Goal: Information Seeking & Learning: Compare options

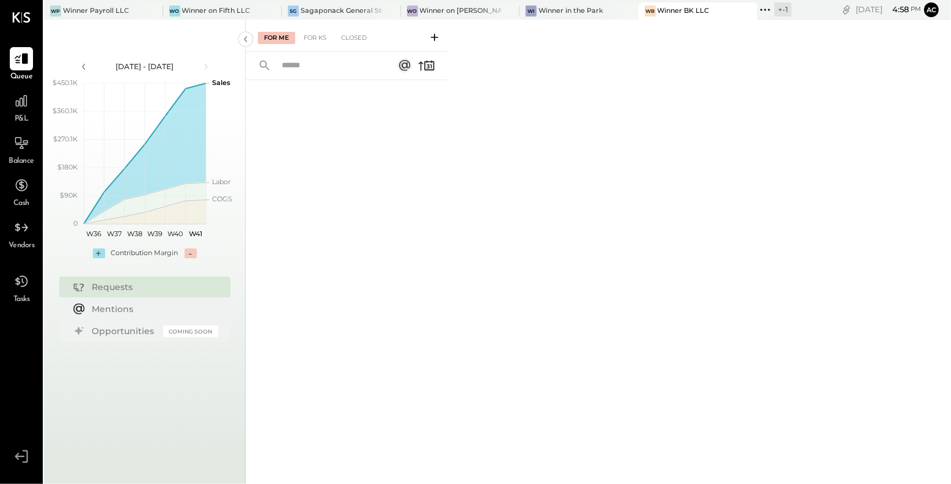
click at [31, 120] on div "P&L" at bounding box center [21, 106] width 23 height 35
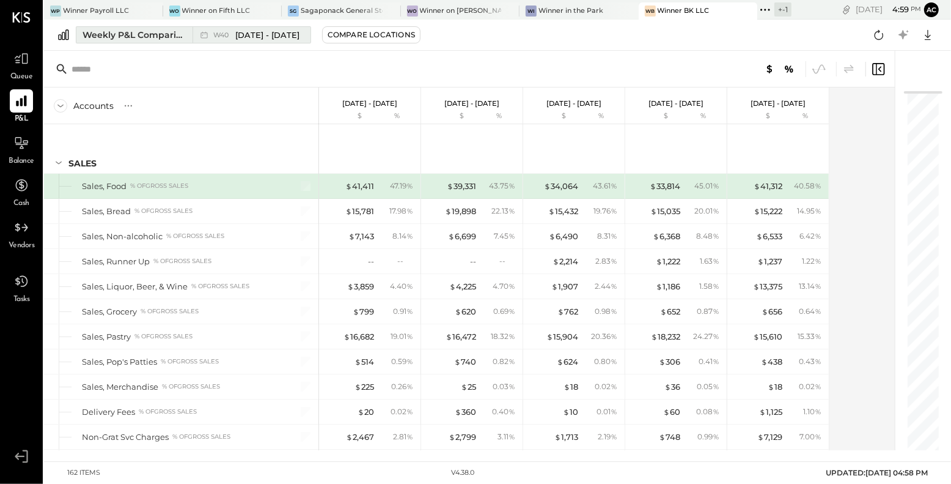
click at [300, 38] on span "[DATE] - [DATE]" at bounding box center [267, 35] width 64 height 12
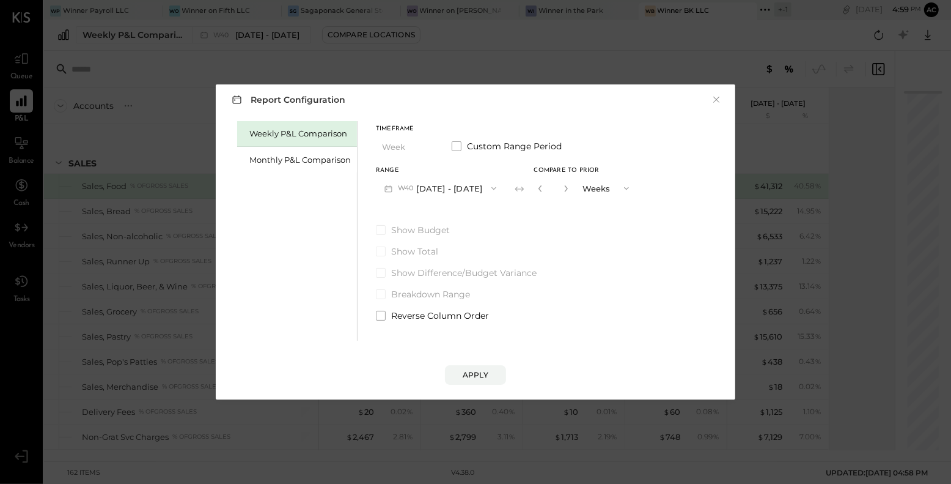
click at [545, 189] on button "button" at bounding box center [541, 188] width 10 height 13
click at [571, 188] on button "button" at bounding box center [566, 188] width 10 height 13
type input "*"
click at [469, 365] on button "Apply" at bounding box center [475, 375] width 61 height 20
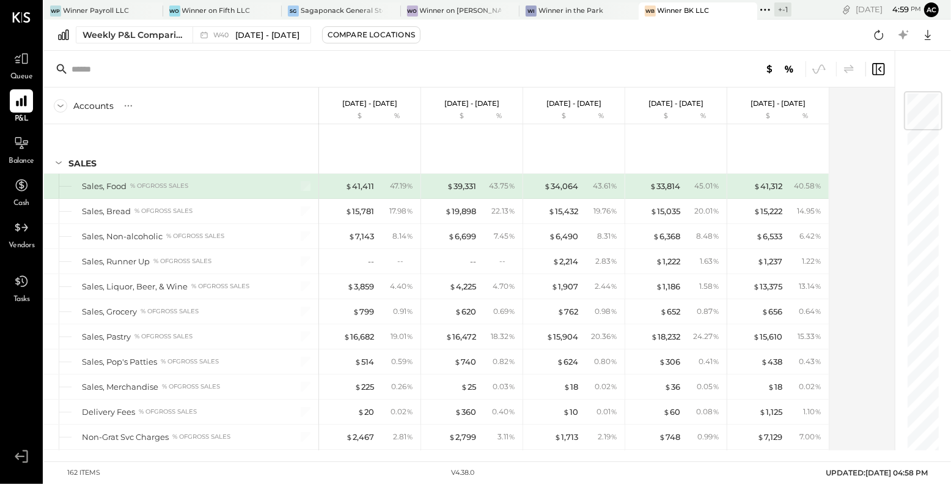
click at [681, 7] on div "Winner BK LLC" at bounding box center [684, 11] width 52 height 10
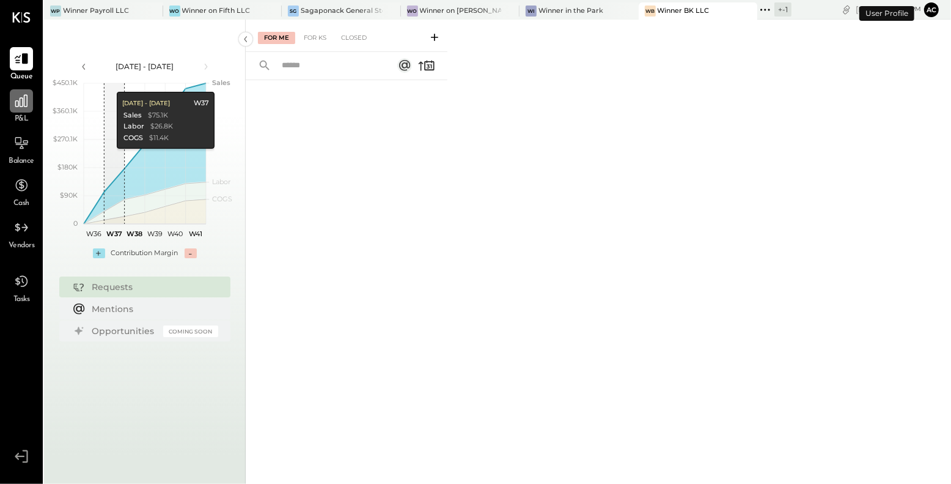
click at [20, 103] on icon at bounding box center [21, 101] width 12 height 12
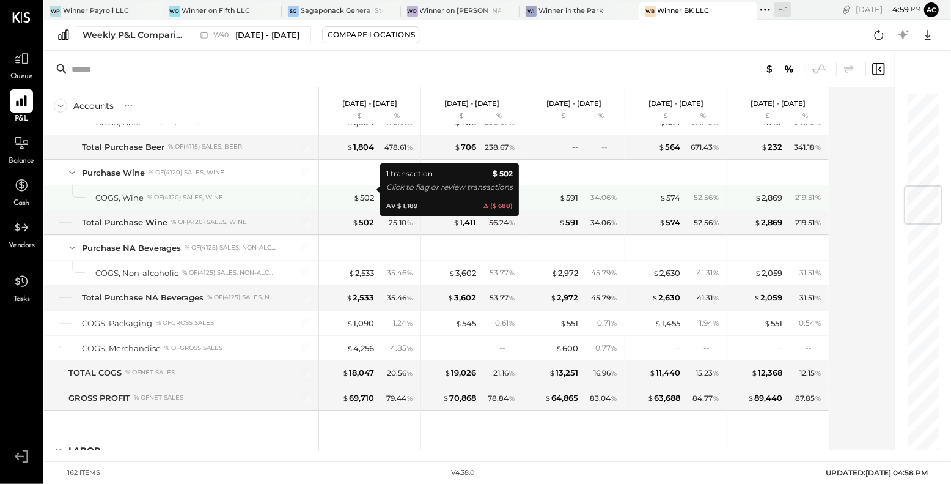
scroll to position [3079, 0]
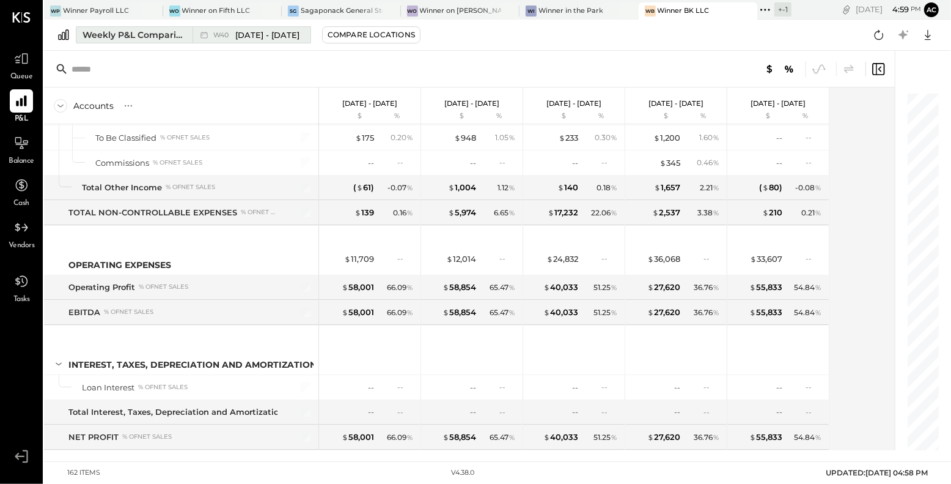
click at [297, 32] on span "[DATE] - [DATE]" at bounding box center [267, 35] width 64 height 12
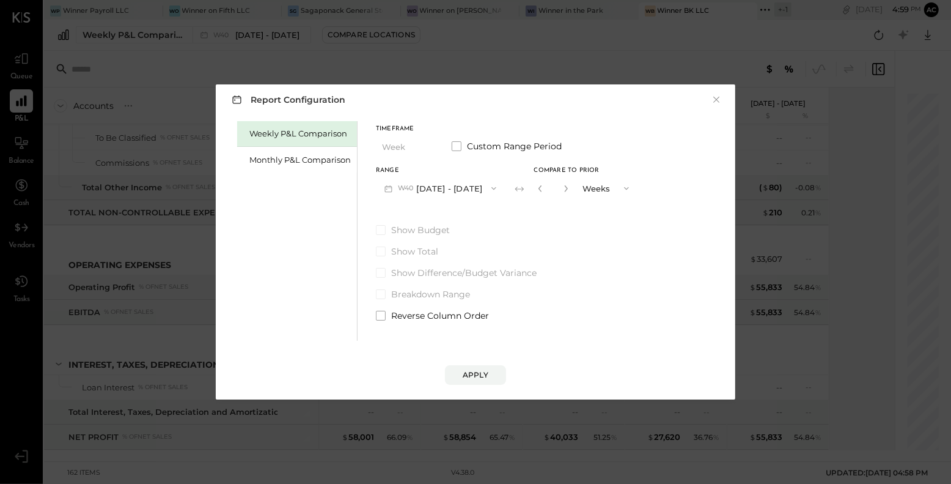
click at [728, 82] on div "Report Configuration × Weekly P&L Comparison Monthly P&L Comparison Timeframe W…" at bounding box center [476, 241] width 544 height 339
click at [722, 99] on button "×" at bounding box center [716, 100] width 11 height 12
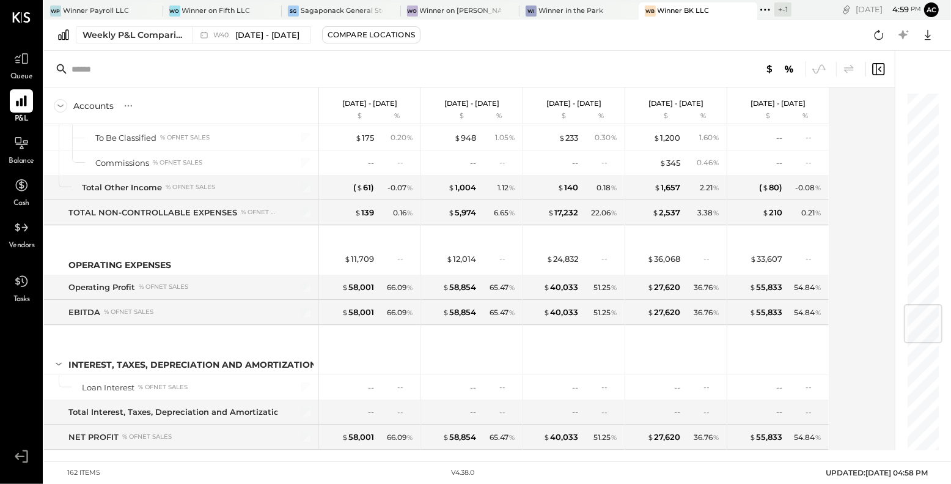
scroll to position [1786, 0]
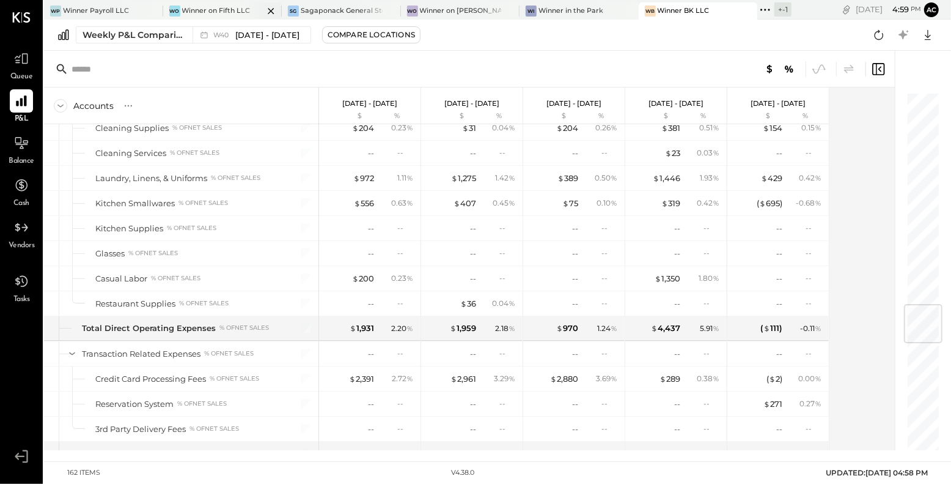
click at [248, 18] on div at bounding box center [260, 10] width 43 height 17
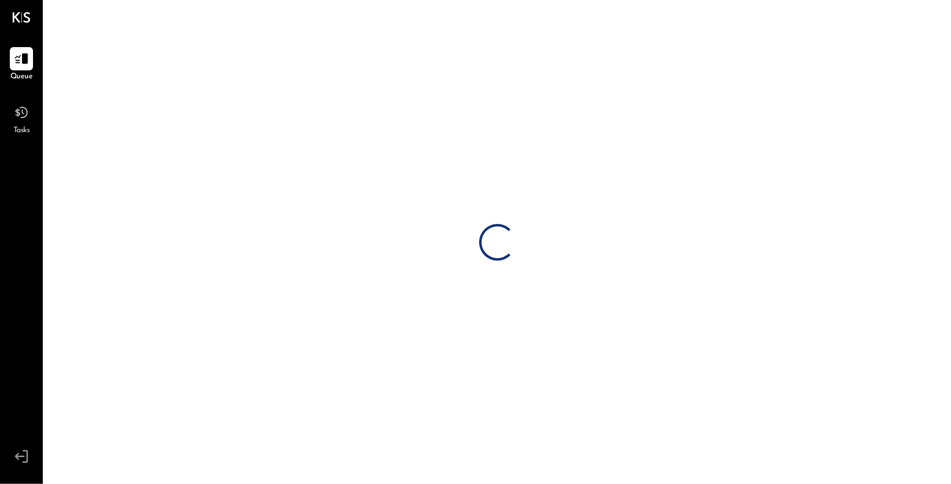
click at [246, 34] on div "Loading…" at bounding box center [497, 242] width 907 height 484
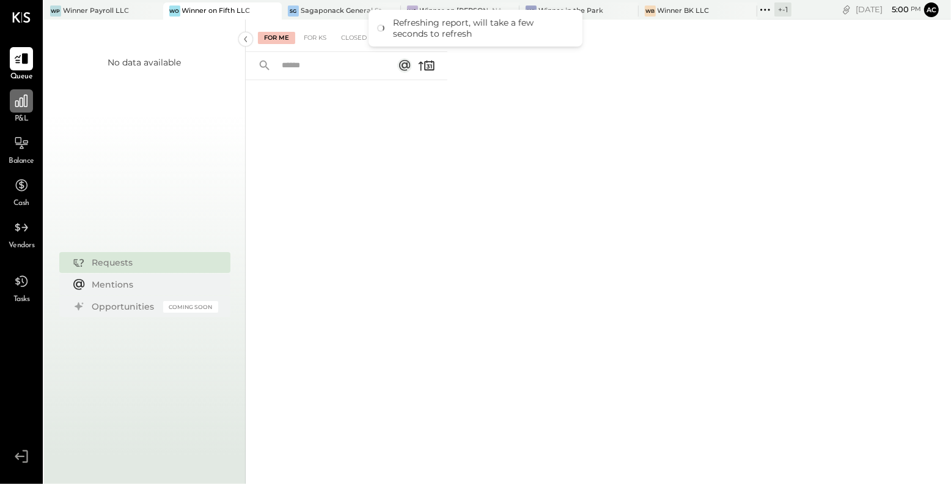
click at [18, 102] on icon at bounding box center [21, 101] width 12 height 12
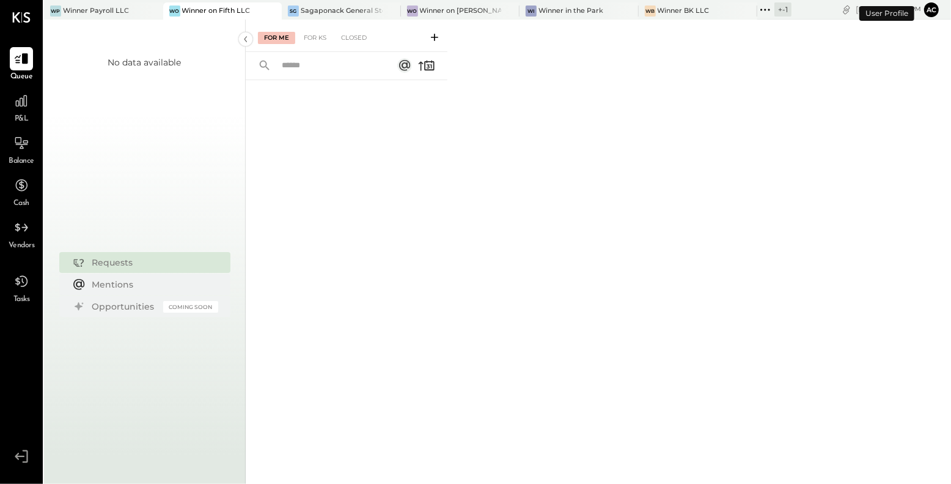
click at [33, 103] on div "P&L" at bounding box center [21, 106] width 35 height 35
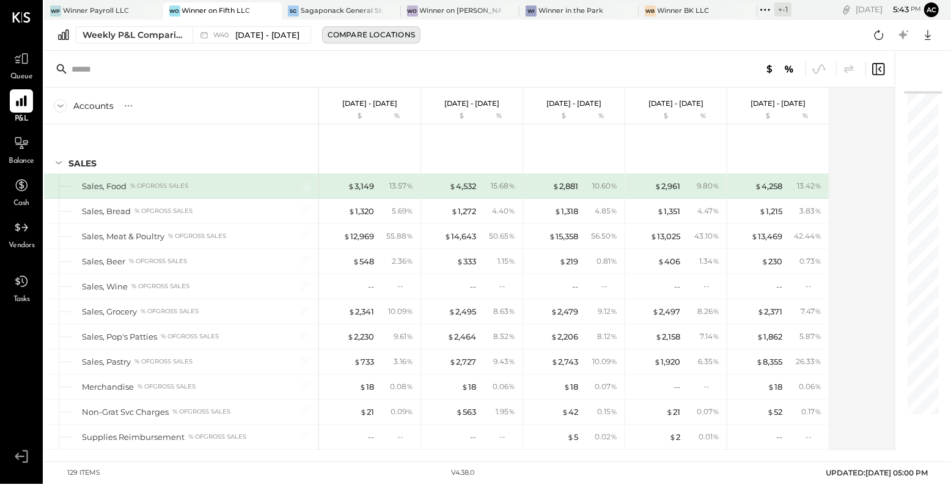
click at [375, 35] on div "Compare Locations" at bounding box center [371, 34] width 87 height 10
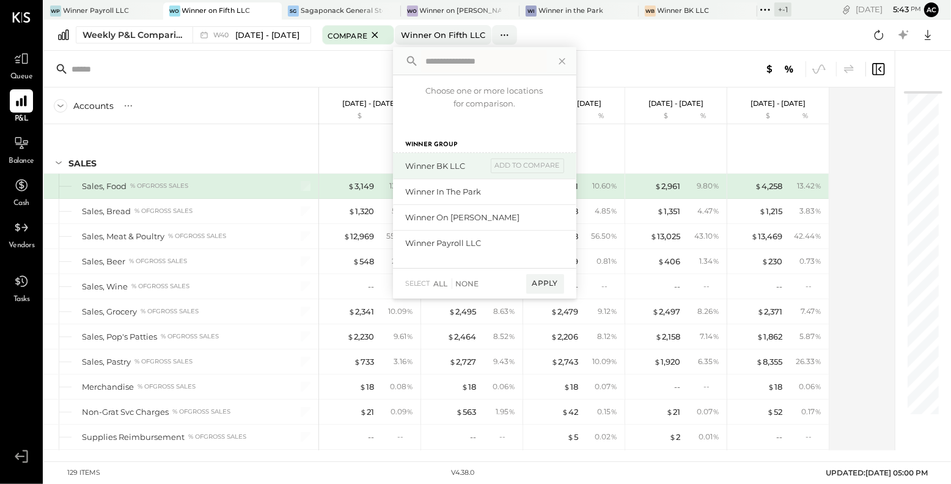
click at [452, 163] on div "Winner BK LLC" at bounding box center [446, 166] width 82 height 12
click at [556, 169] on div "add to compare" at bounding box center [527, 165] width 73 height 15
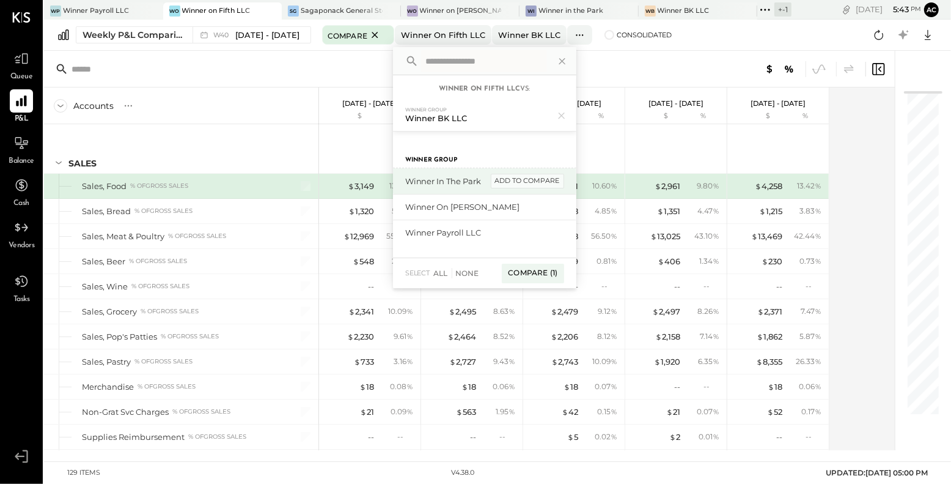
click at [553, 179] on div "add to compare" at bounding box center [527, 181] width 73 height 15
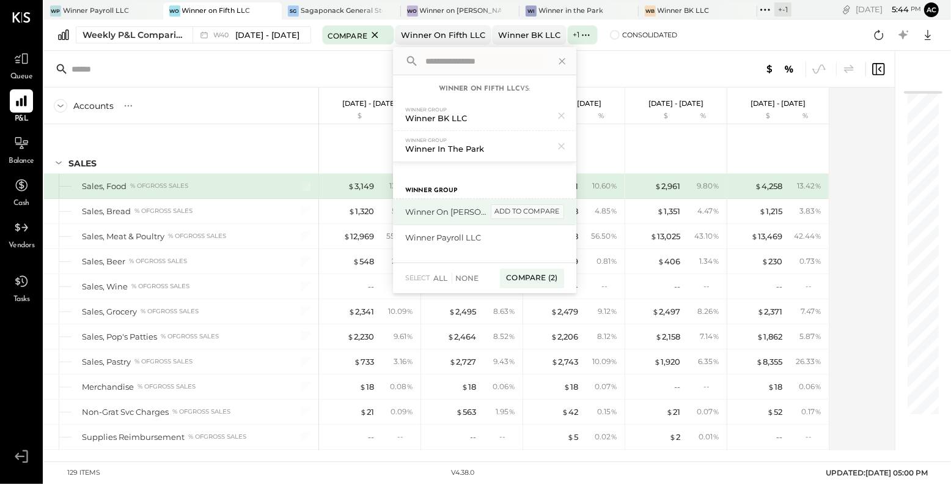
click at [547, 207] on div "add to compare" at bounding box center [527, 211] width 73 height 15
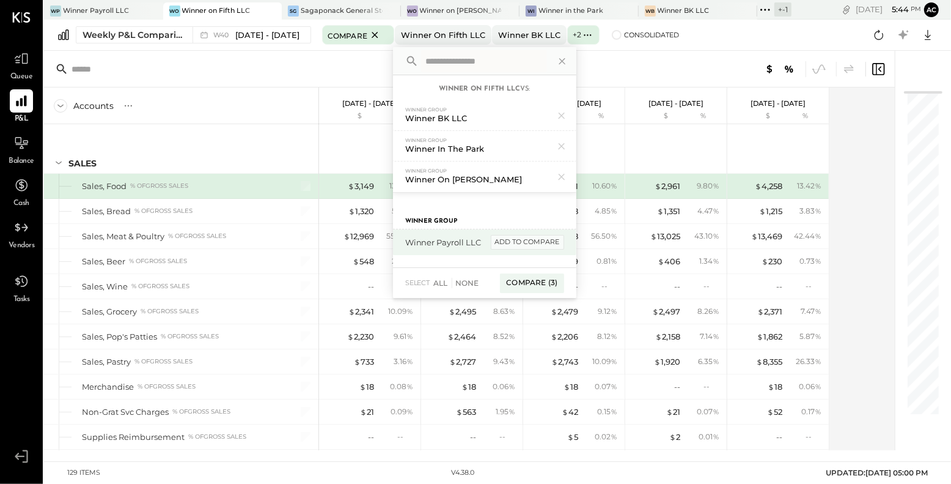
click at [541, 238] on div "add to compare" at bounding box center [527, 242] width 73 height 15
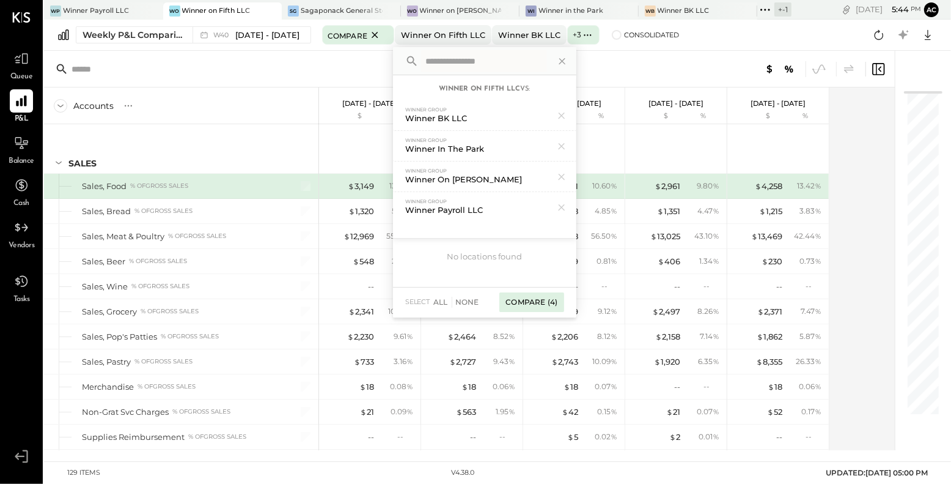
click at [549, 298] on div "Compare (4)" at bounding box center [532, 302] width 64 height 20
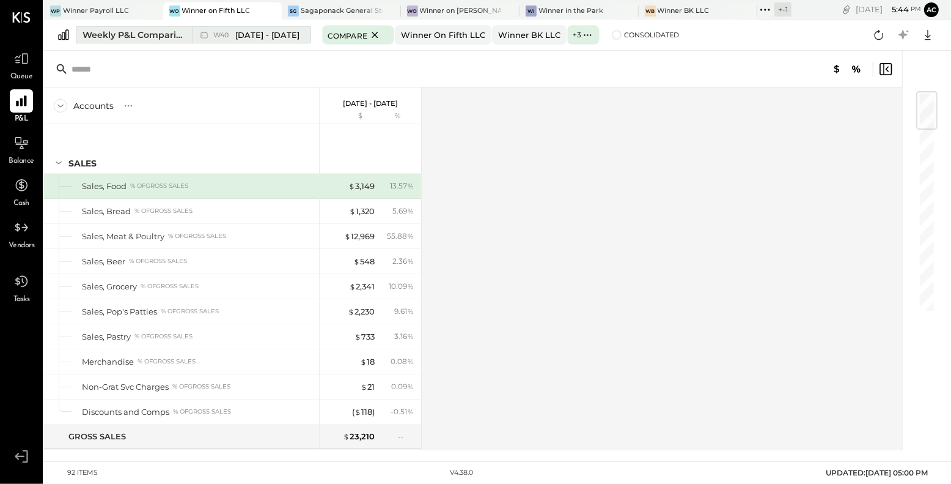
click at [291, 30] on span "[DATE] - [DATE]" at bounding box center [267, 35] width 64 height 12
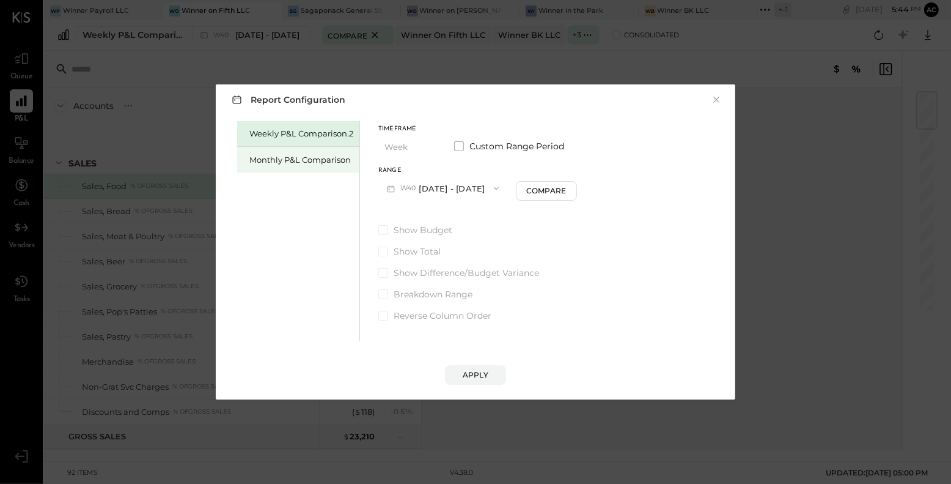
click at [349, 156] on div "Monthly P&L Comparison" at bounding box center [301, 160] width 104 height 12
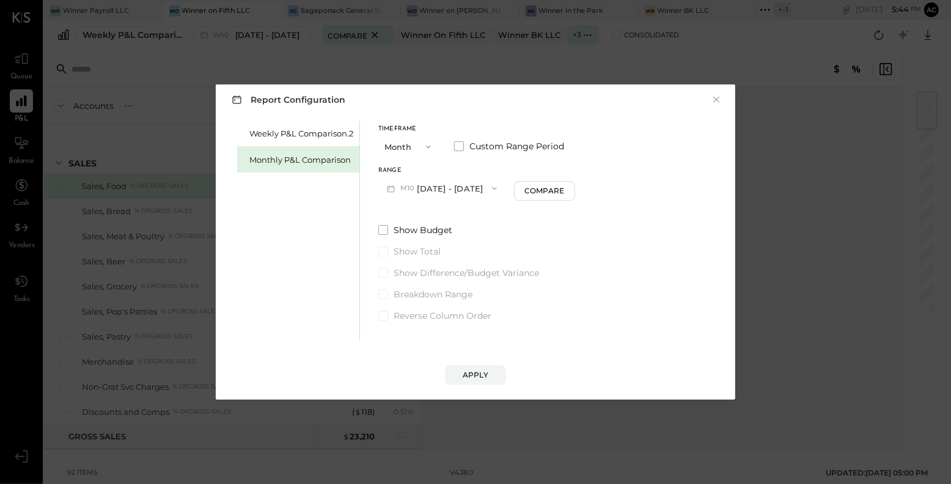
click at [429, 190] on button "M10 [DATE] - [DATE]" at bounding box center [441, 188] width 127 height 23
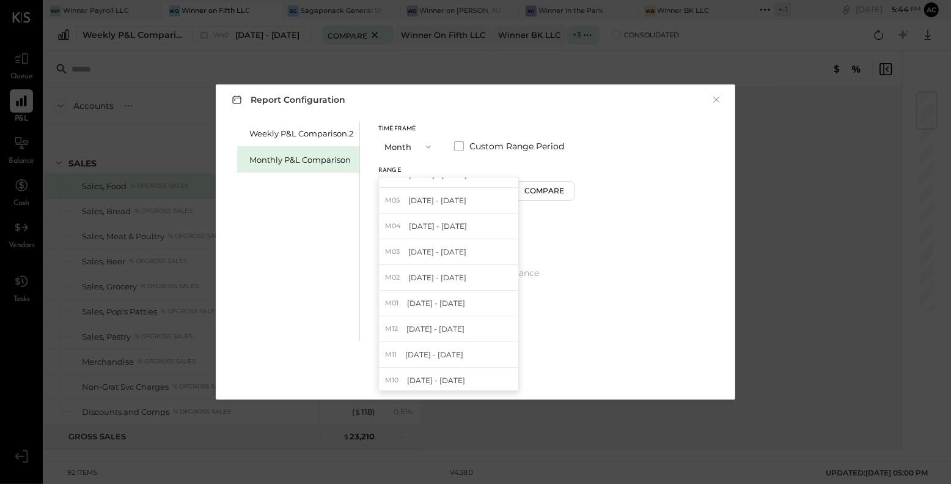
scroll to position [117, 0]
click at [465, 301] on div "M01 [DATE] - [DATE]" at bounding box center [448, 305] width 139 height 26
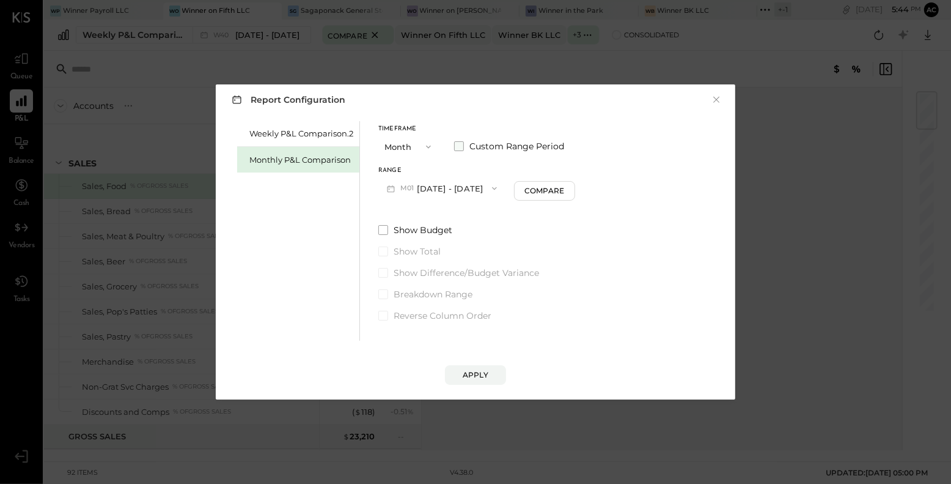
click at [467, 149] on label "Custom Range Period" at bounding box center [509, 146] width 110 height 12
click at [549, 193] on button "[DATE]" at bounding box center [517, 188] width 73 height 23
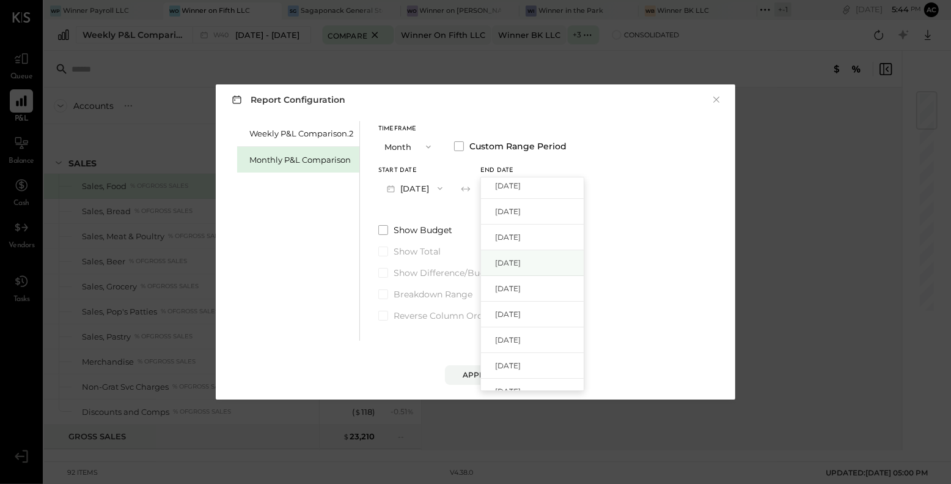
scroll to position [0, 0]
click at [573, 193] on div "[DATE]" at bounding box center [532, 190] width 103 height 26
click at [492, 379] on button "Apply" at bounding box center [475, 375] width 61 height 20
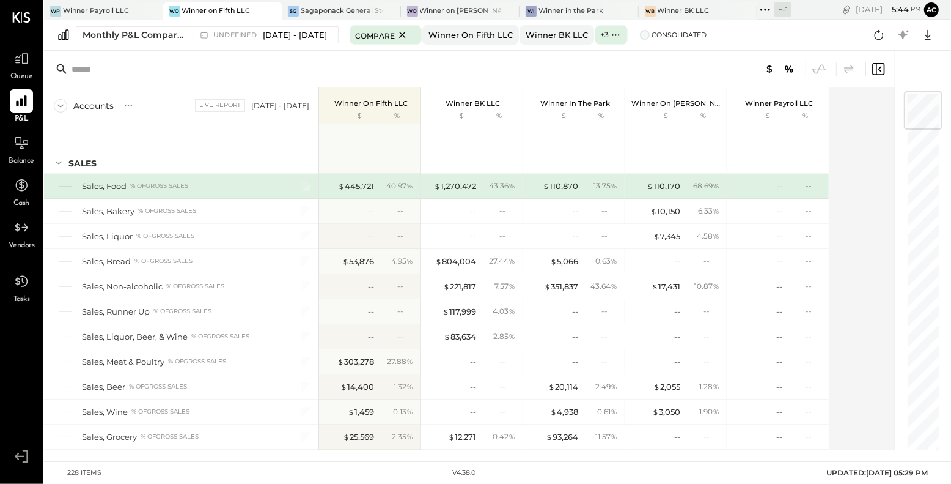
click at [650, 34] on span at bounding box center [645, 35] width 10 height 10
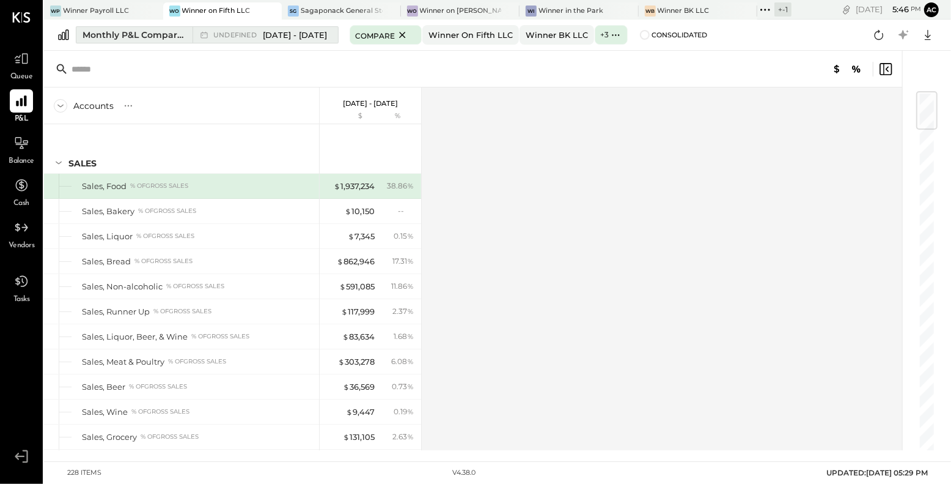
click at [320, 30] on span "[DATE] - [DATE]" at bounding box center [295, 35] width 64 height 12
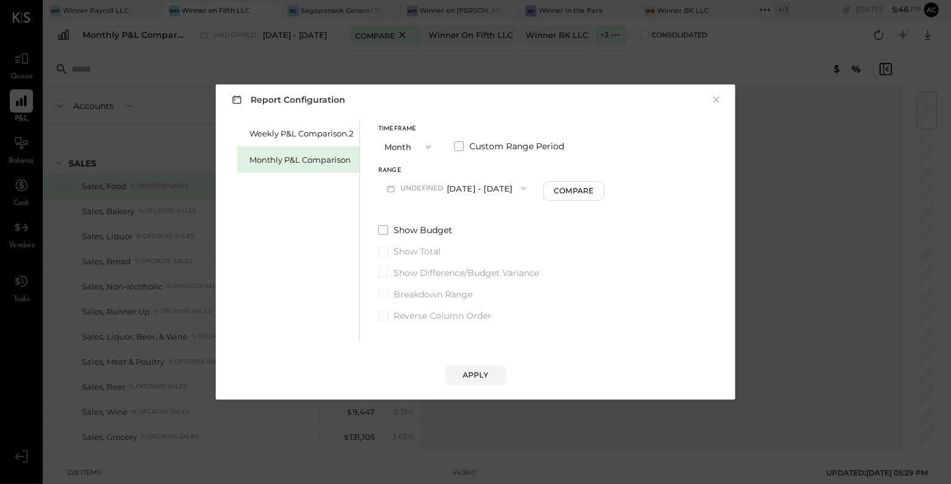
click at [459, 150] on span at bounding box center [459, 146] width 10 height 10
click at [445, 186] on span "button" at bounding box center [437, 188] width 16 height 10
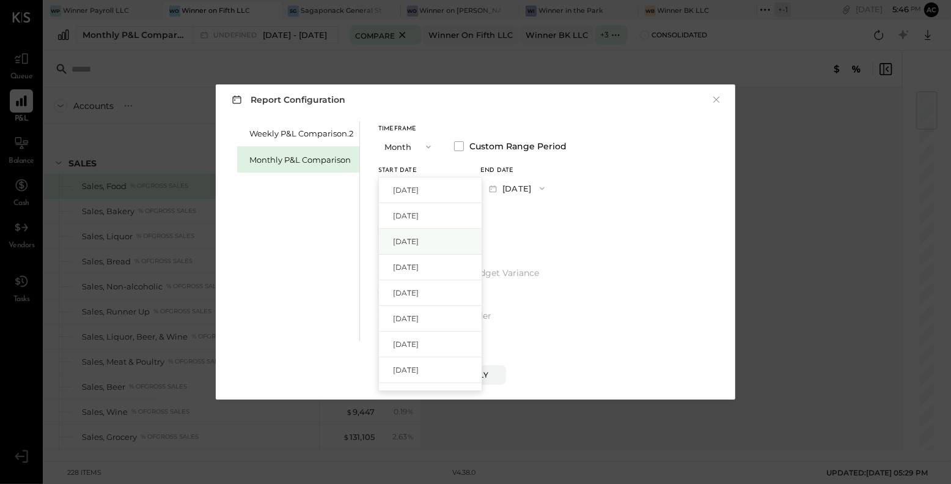
click at [438, 234] on div "[DATE]" at bounding box center [430, 242] width 103 height 26
click at [485, 364] on div "Apply" at bounding box center [475, 363] width 495 height 44
click at [484, 369] on button "Apply" at bounding box center [475, 375] width 61 height 20
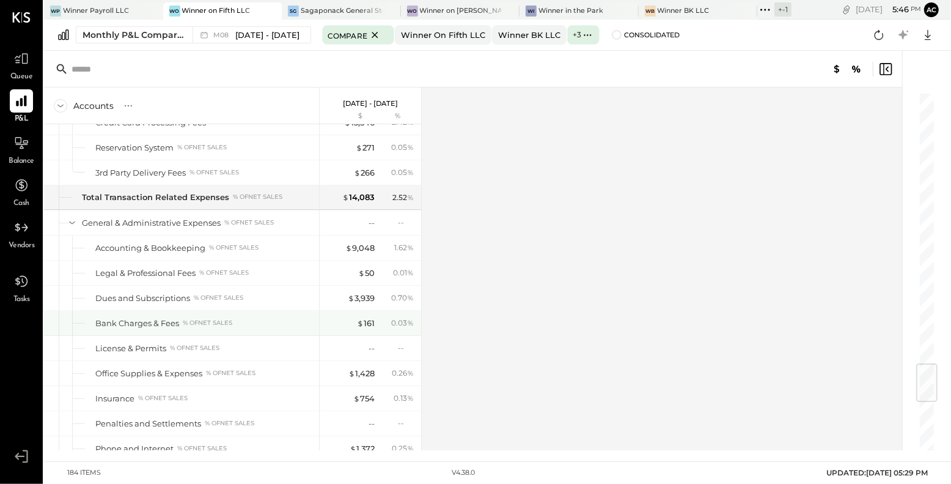
scroll to position [2278, 0]
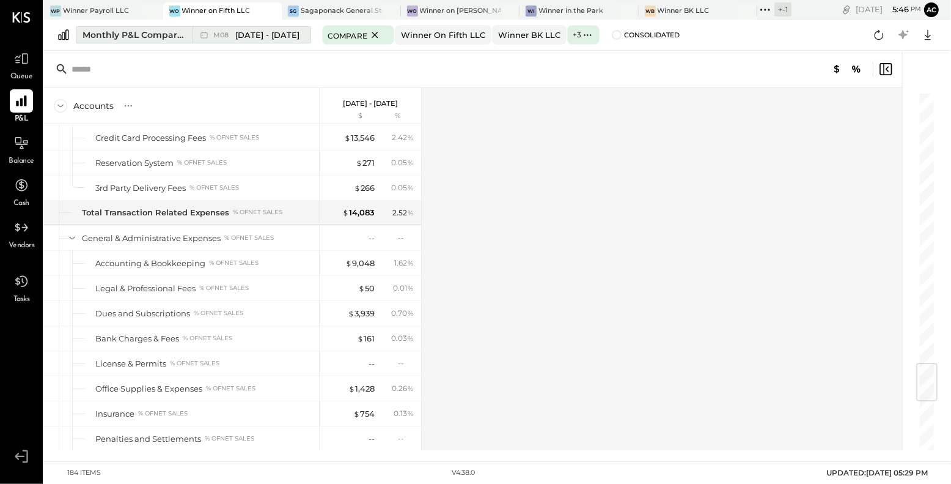
click at [261, 33] on span "[DATE] - [DATE]" at bounding box center [267, 35] width 64 height 12
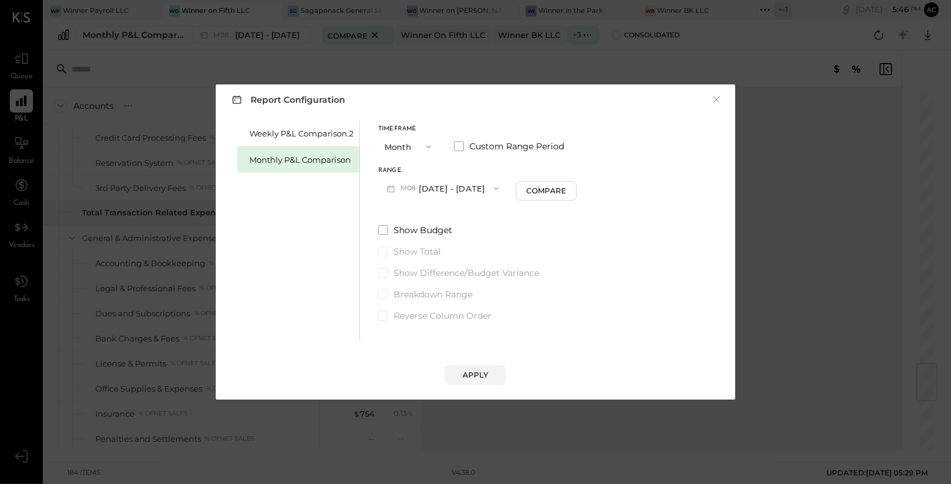
click at [474, 188] on button "M08 [DATE] - [DATE]" at bounding box center [442, 188] width 129 height 23
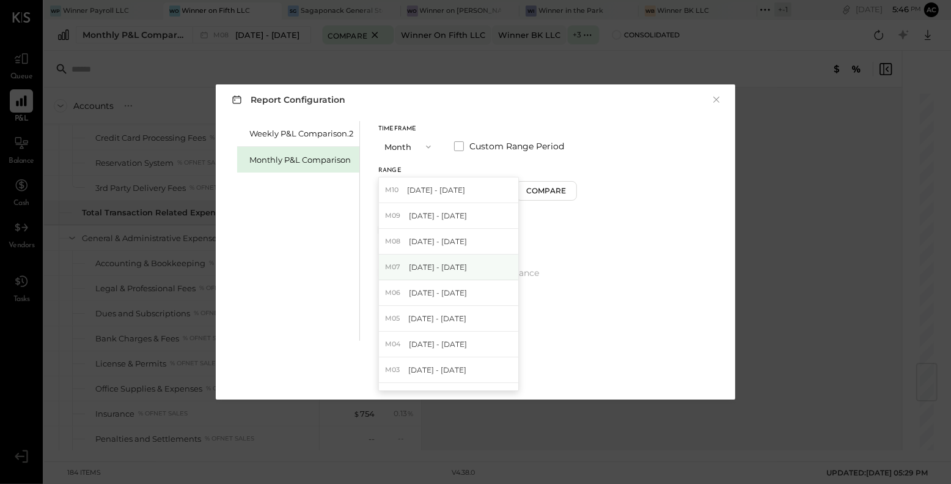
click at [453, 265] on span "[DATE] - [DATE]" at bounding box center [438, 267] width 58 height 10
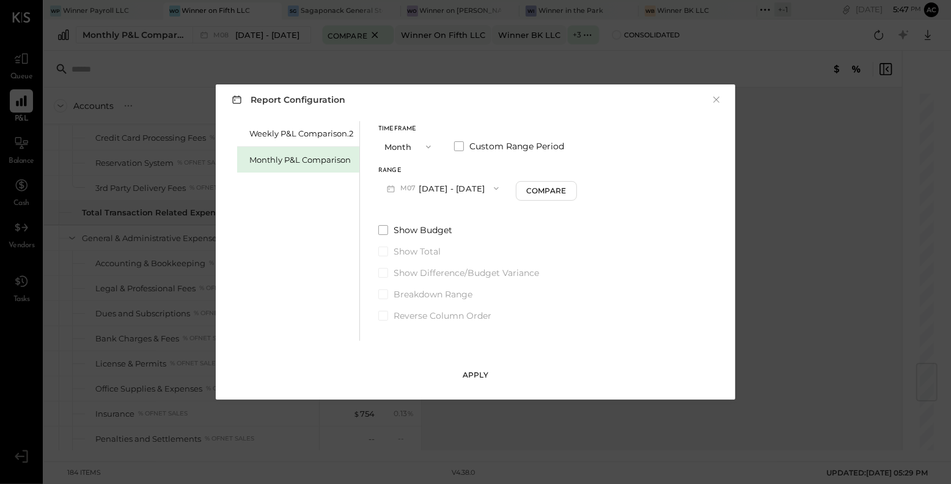
click at [483, 372] on div "Apply" at bounding box center [476, 374] width 26 height 10
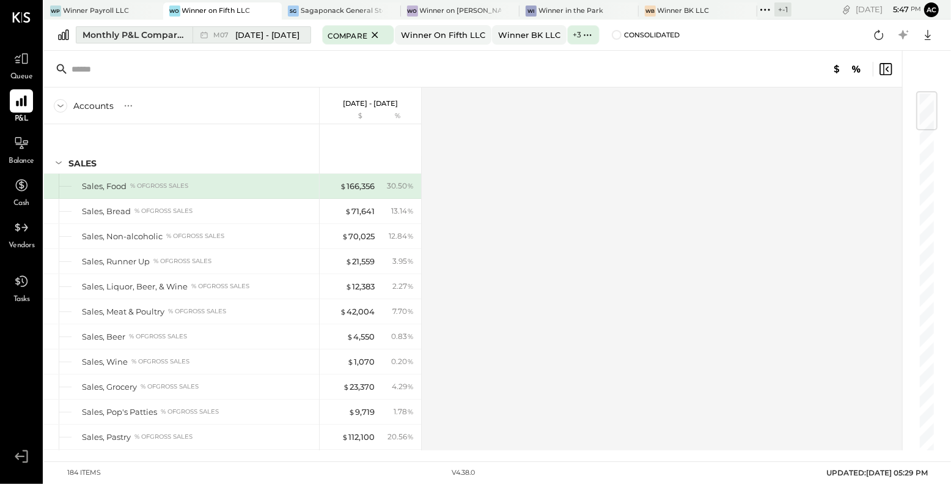
click at [266, 34] on span "[DATE] - [DATE]" at bounding box center [267, 35] width 64 height 12
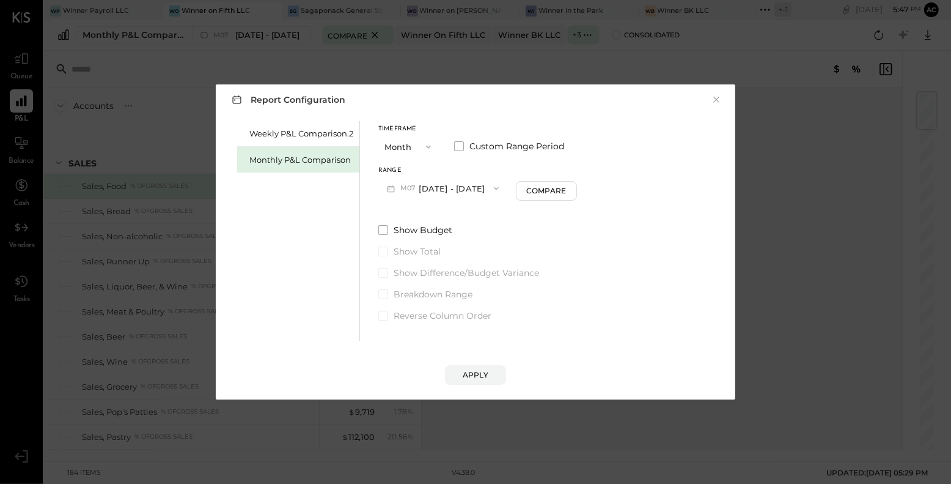
click at [485, 187] on span "button" at bounding box center [493, 188] width 16 height 10
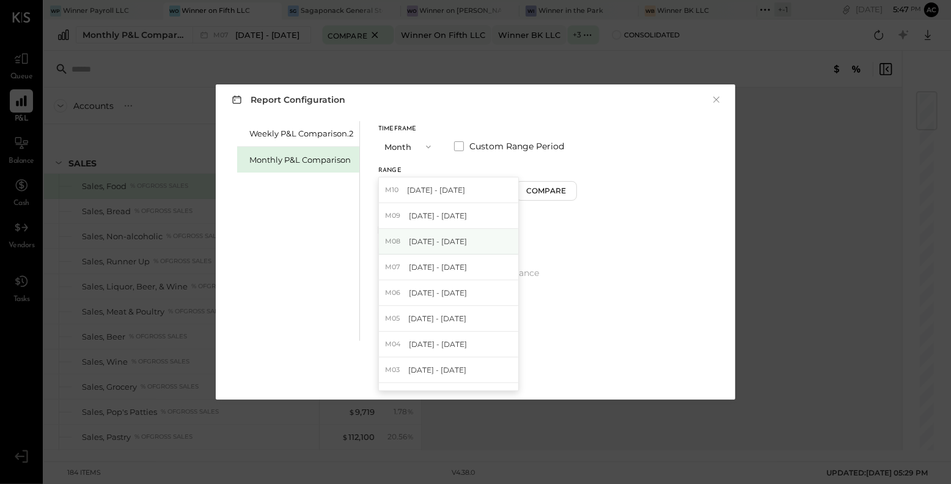
click at [459, 237] on span "[DATE] - [DATE]" at bounding box center [438, 241] width 58 height 10
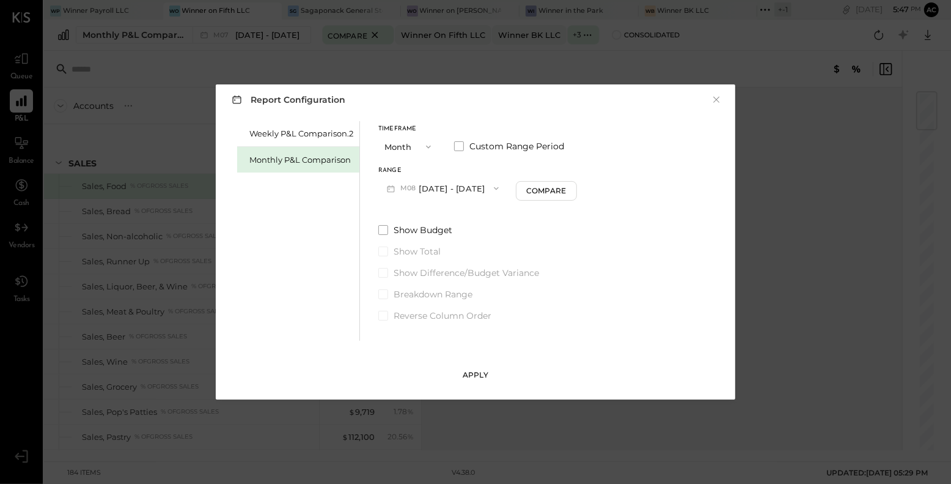
click at [489, 375] on button "Apply" at bounding box center [475, 375] width 61 height 20
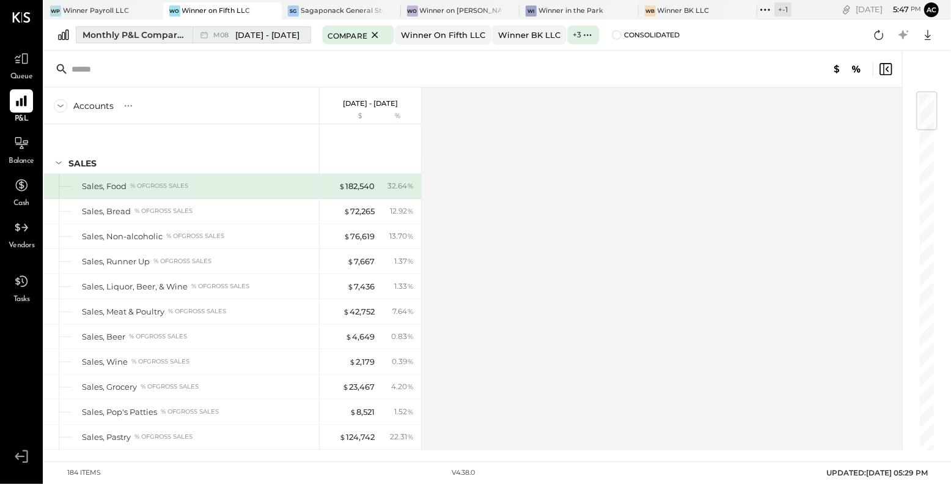
click at [286, 35] on span "[DATE] - [DATE]" at bounding box center [267, 35] width 64 height 12
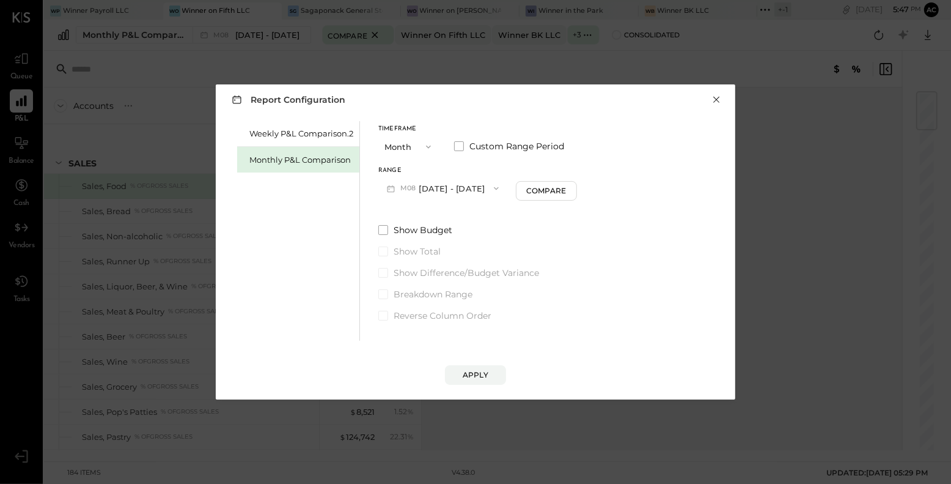
click at [720, 102] on button "×" at bounding box center [716, 100] width 11 height 12
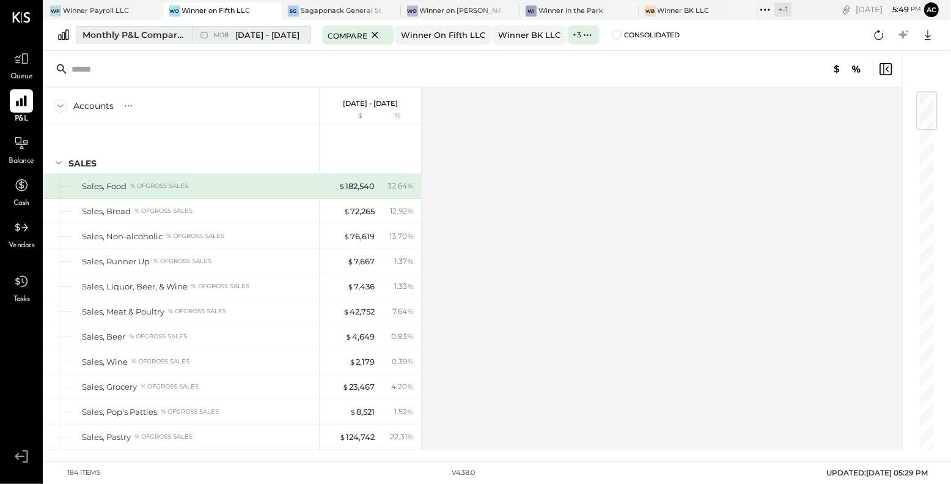
click at [289, 43] on div "M08 [DATE] - [DATE]" at bounding box center [249, 35] width 112 height 16
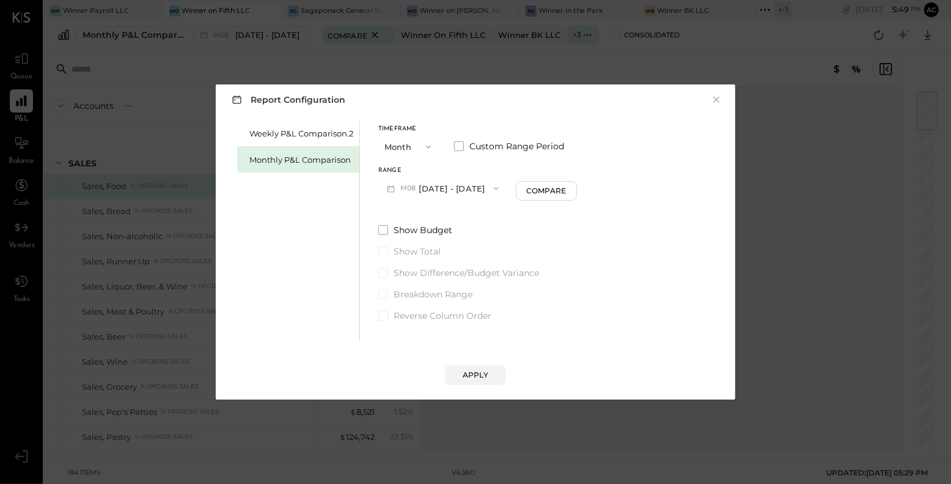
click at [432, 183] on button "M08 [DATE] - [DATE]" at bounding box center [442, 188] width 129 height 23
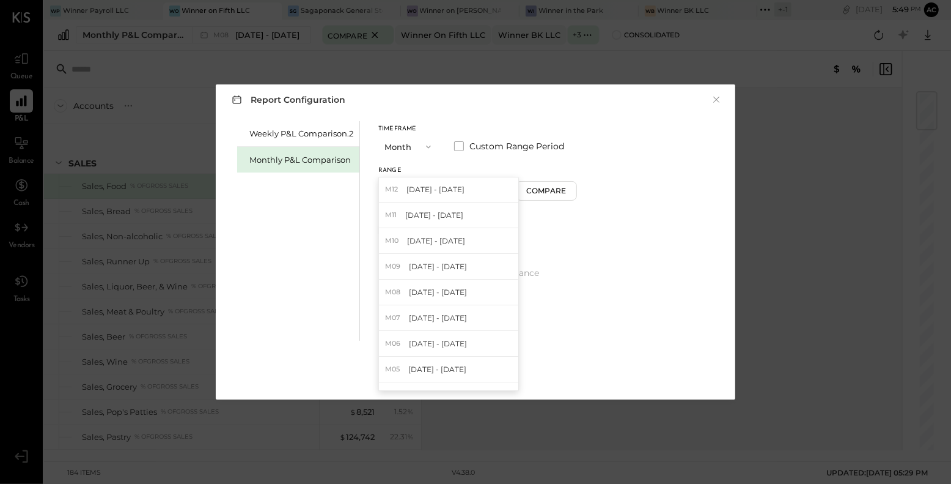
scroll to position [203, 0]
click at [461, 220] on div "M01 [DATE] - [DATE]" at bounding box center [448, 218] width 139 height 26
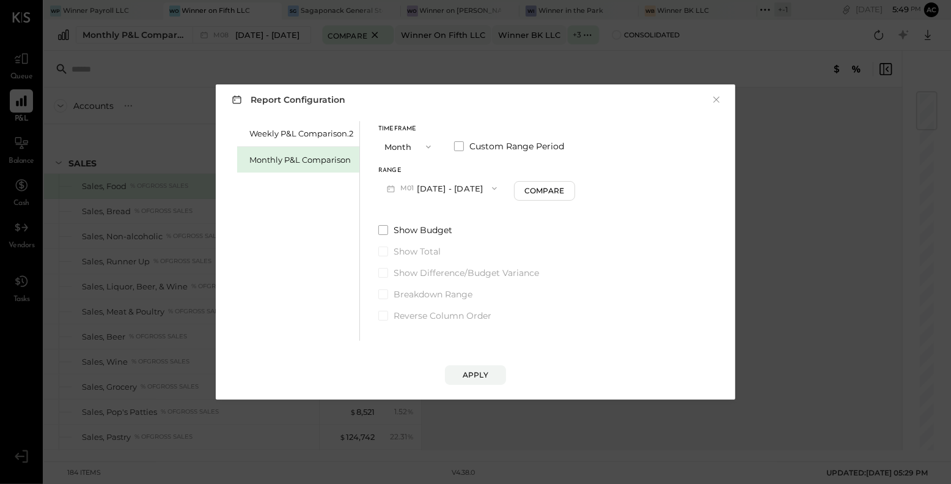
click at [490, 188] on icon "button" at bounding box center [495, 188] width 10 height 10
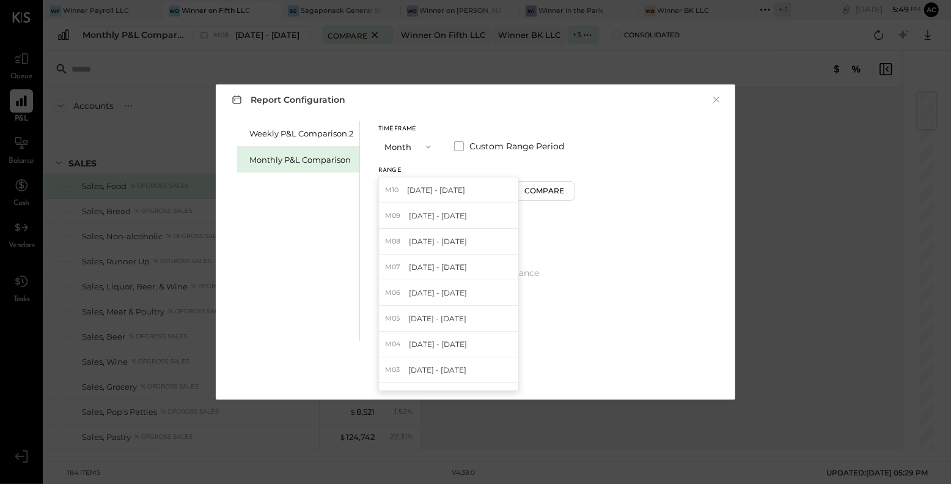
click at [527, 165] on div "Timeframe Month Custom Range Period Range M01 [DATE] - [DATE] M10 [DATE] - [DAT…" at bounding box center [476, 162] width 197 height 73
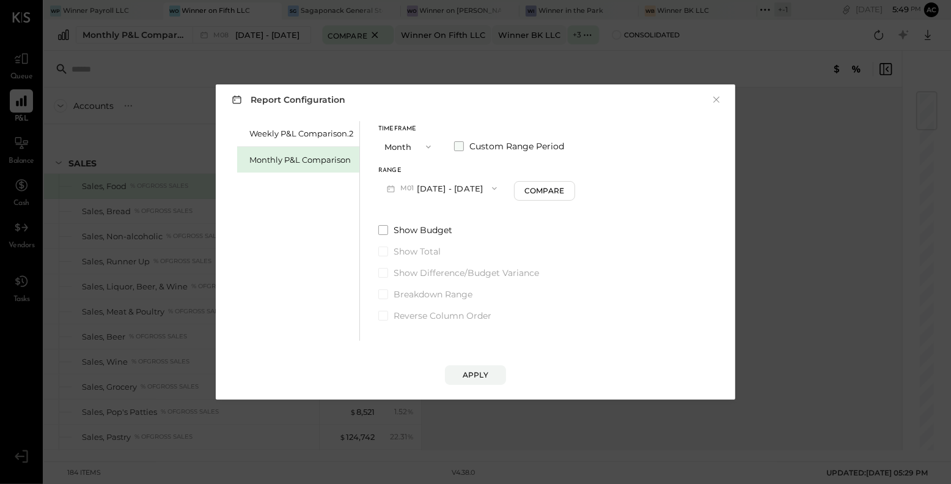
click at [477, 149] on span "Custom Range Period" at bounding box center [517, 146] width 95 height 12
click at [533, 184] on button "[DATE]" at bounding box center [517, 188] width 73 height 23
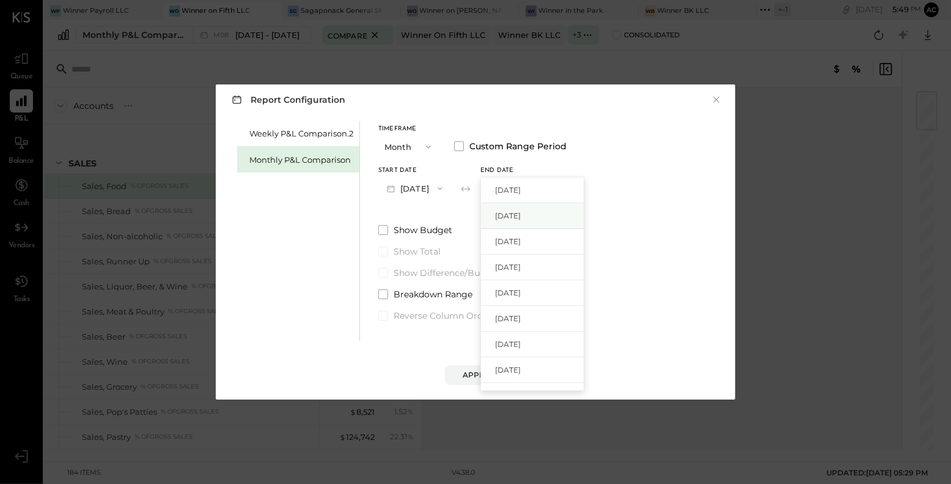
click at [559, 216] on div "[DATE]" at bounding box center [532, 216] width 103 height 26
click at [482, 371] on div "Apply" at bounding box center [476, 374] width 26 height 10
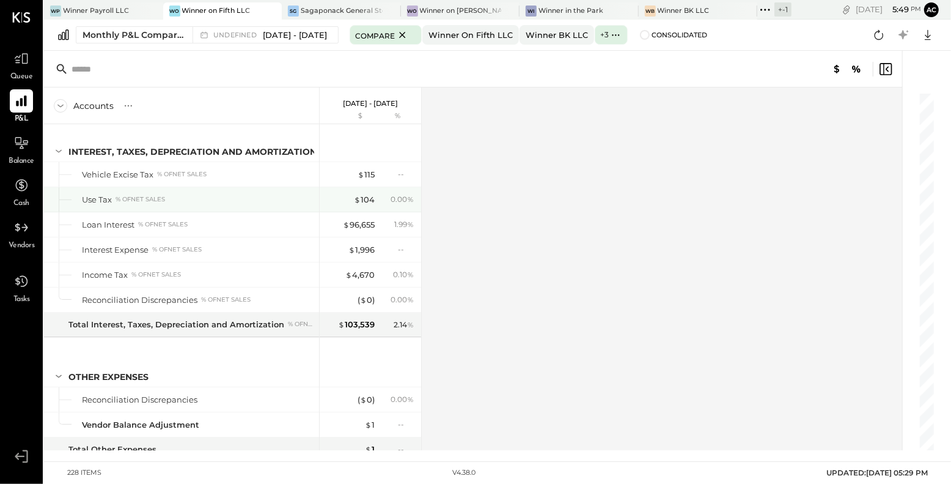
scroll to position [4435, 0]
